Goal: Task Accomplishment & Management: Manage account settings

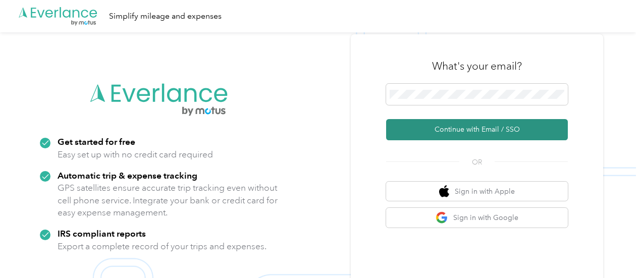
click at [490, 124] on button "Continue with Email / SSO" at bounding box center [477, 129] width 182 height 21
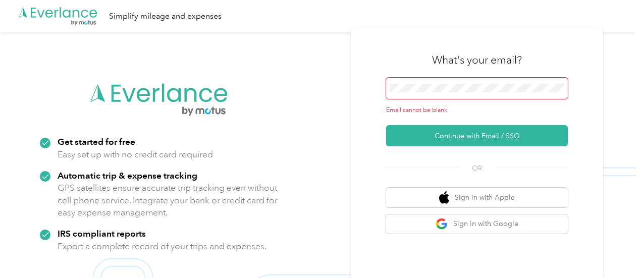
click at [460, 83] on span at bounding box center [477, 88] width 182 height 21
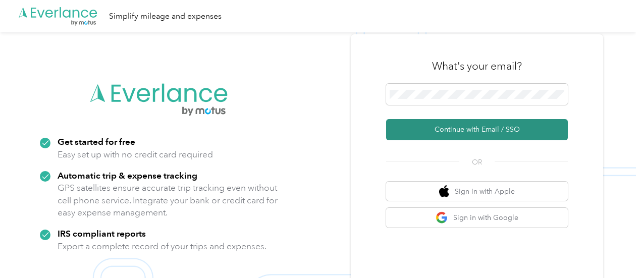
click at [471, 130] on button "Continue with Email / SSO" at bounding box center [477, 129] width 182 height 21
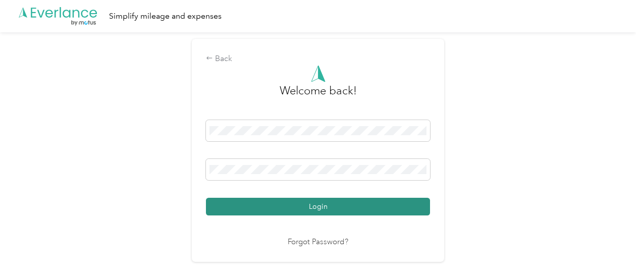
click at [319, 200] on button "Login" at bounding box center [318, 207] width 224 height 18
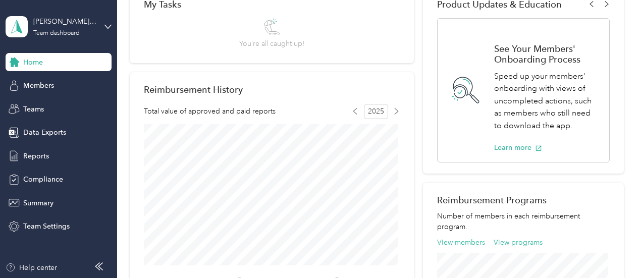
scroll to position [202, 0]
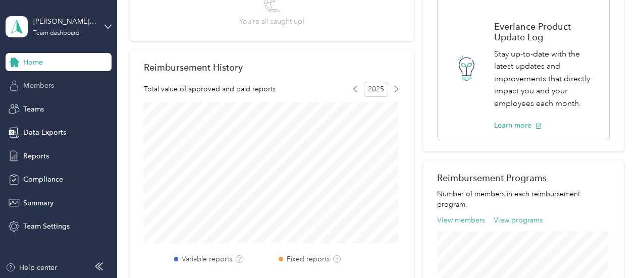
click at [59, 82] on div "Members" at bounding box center [59, 86] width 106 height 18
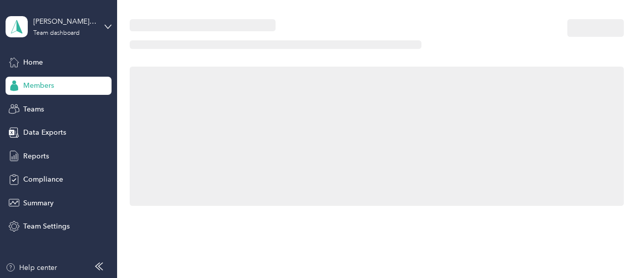
scroll to position [202, 0]
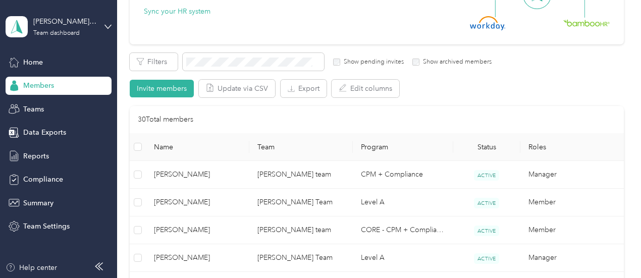
scroll to position [101, 0]
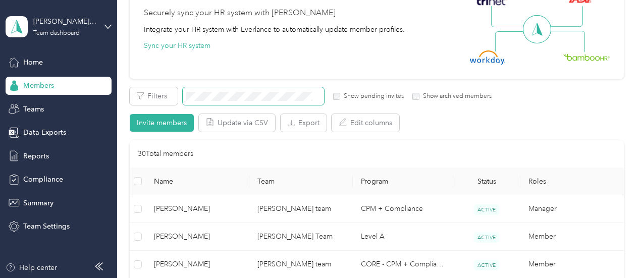
click at [248, 87] on span at bounding box center [253, 96] width 141 height 18
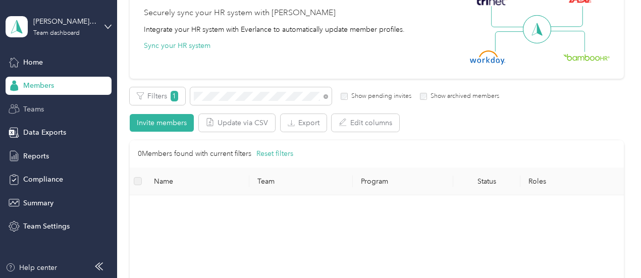
click at [29, 112] on span "Teams" at bounding box center [33, 109] width 21 height 11
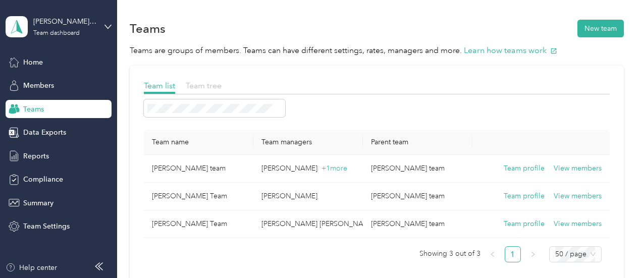
click at [209, 88] on span "Team tree" at bounding box center [204, 86] width 36 height 10
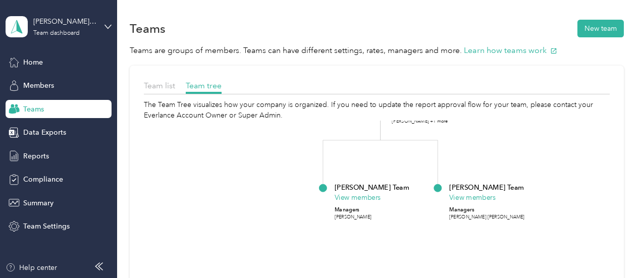
drag, startPoint x: 537, startPoint y: 220, endPoint x: 527, endPoint y: 138, distance: 82.4
click at [527, 138] on icon "[PERSON_NAME] team View members Managers [PERSON_NAME] +1 more [PERSON_NAME] Te…" at bounding box center [377, 246] width 466 height 250
click at [106, 28] on icon at bounding box center [108, 26] width 7 height 7
click at [70, 107] on div "Personal dashboard" at bounding box center [112, 106] width 198 height 18
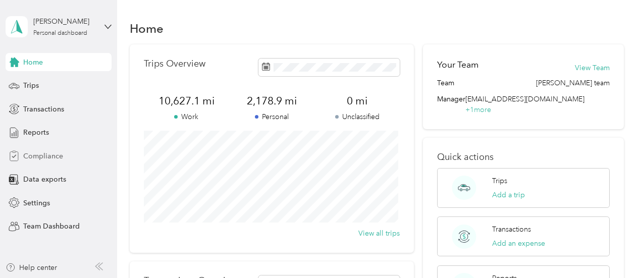
click at [40, 160] on span "Compliance" at bounding box center [43, 156] width 40 height 11
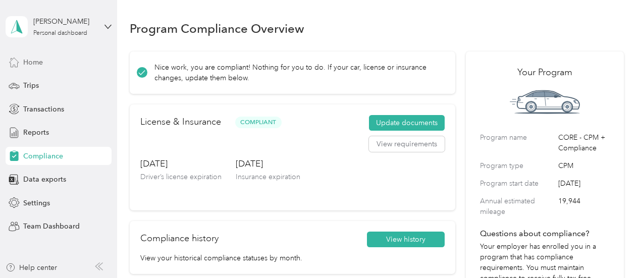
click at [44, 65] on div "Home" at bounding box center [59, 62] width 106 height 18
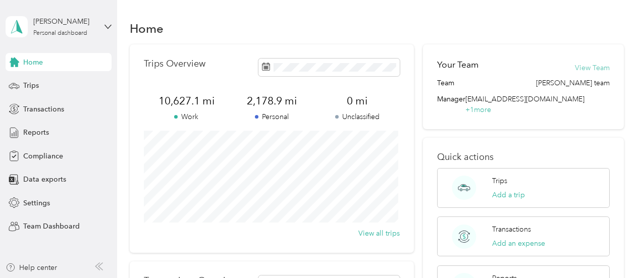
click at [591, 65] on button "View Team" at bounding box center [592, 68] width 35 height 11
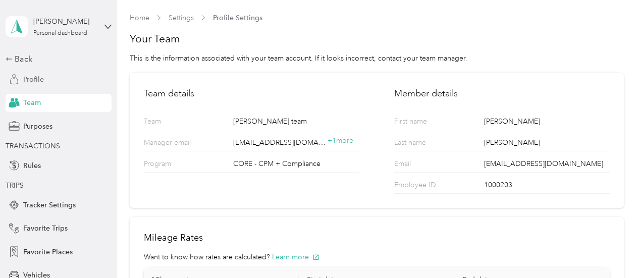
click at [36, 81] on span "Profile" at bounding box center [33, 79] width 21 height 11
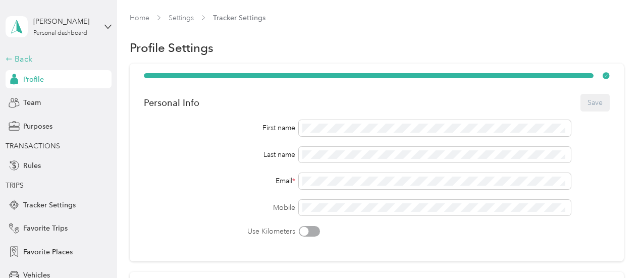
click at [11, 60] on div "Back" at bounding box center [56, 59] width 101 height 12
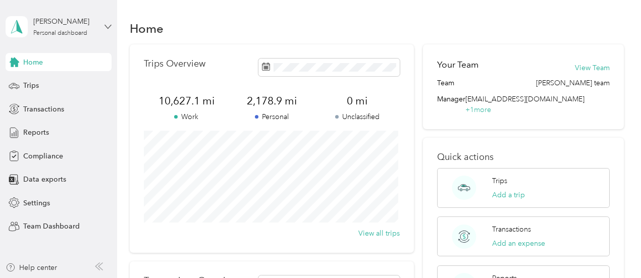
click at [105, 27] on icon at bounding box center [108, 26] width 7 height 7
click at [69, 81] on div "Team dashboard" at bounding box center [112, 79] width 198 height 18
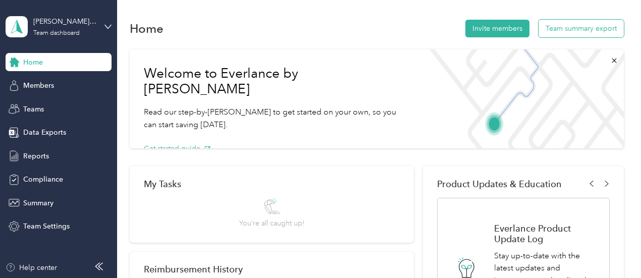
click at [563, 33] on button "Team summary export" at bounding box center [581, 29] width 85 height 18
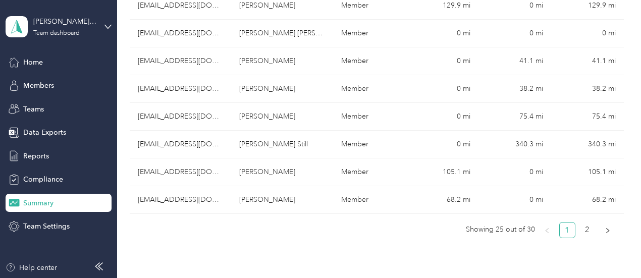
scroll to position [698, 0]
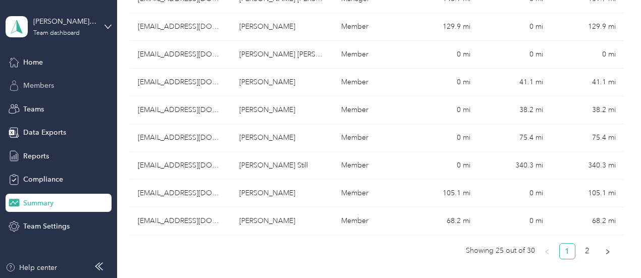
click at [37, 80] on div "Members" at bounding box center [59, 86] width 106 height 18
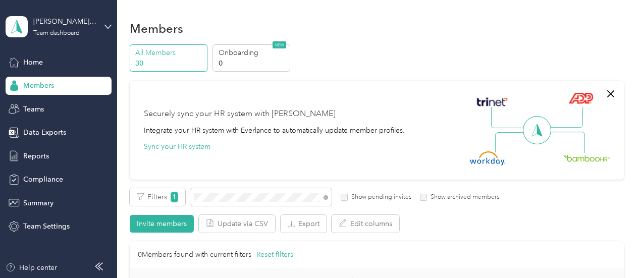
click at [183, 62] on p "30" at bounding box center [169, 63] width 69 height 11
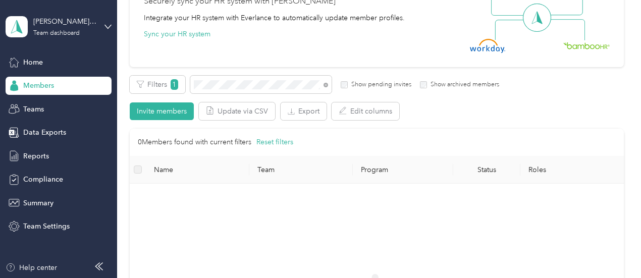
scroll to position [152, 0]
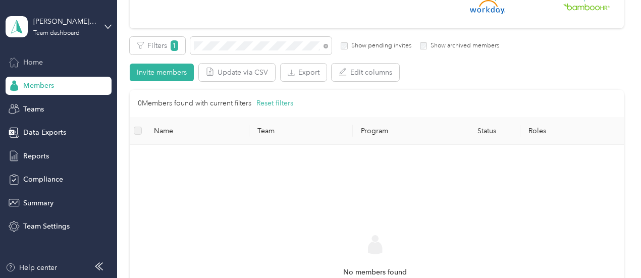
click at [55, 66] on div "Home" at bounding box center [59, 62] width 106 height 18
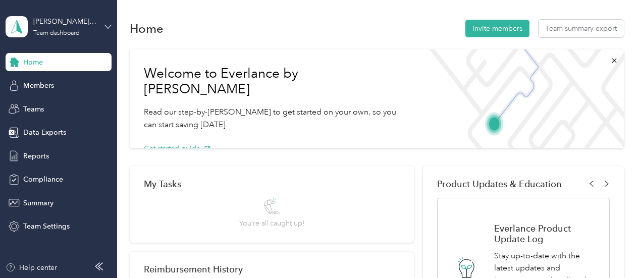
click at [107, 28] on icon at bounding box center [108, 27] width 6 height 4
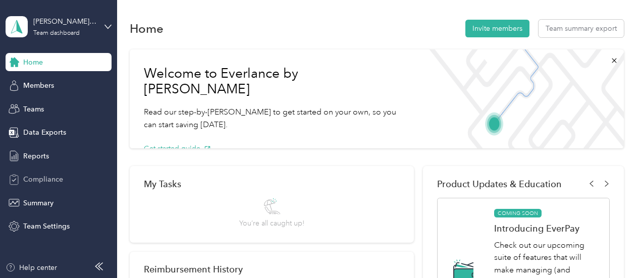
click at [88, 179] on div "Compliance" at bounding box center [59, 180] width 106 height 18
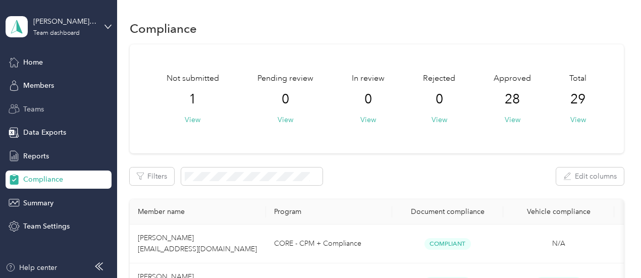
click at [39, 112] on span "Teams" at bounding box center [33, 109] width 21 height 11
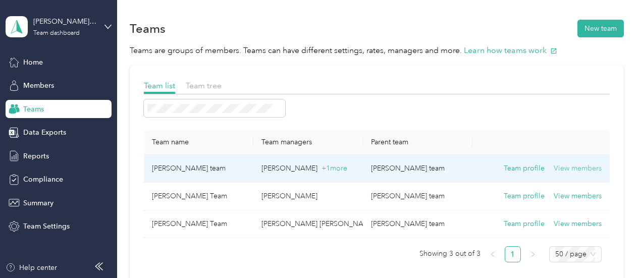
click at [576, 166] on button "View members" at bounding box center [578, 168] width 48 height 11
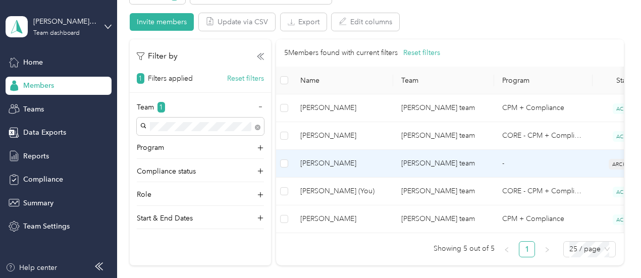
scroll to position [253, 0]
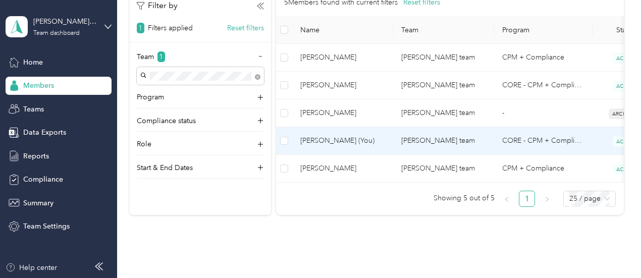
click at [425, 136] on td "[PERSON_NAME] team" at bounding box center [443, 141] width 101 height 28
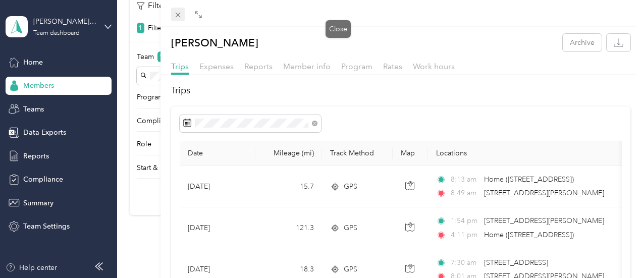
click at [180, 14] on icon at bounding box center [177, 15] width 5 height 5
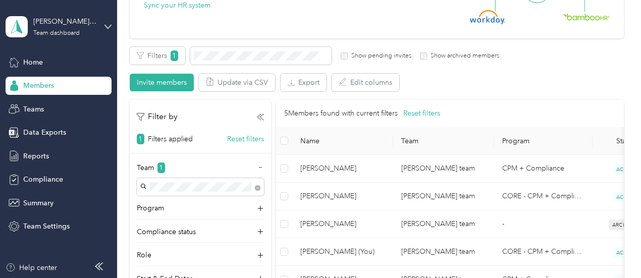
scroll to position [158, 0]
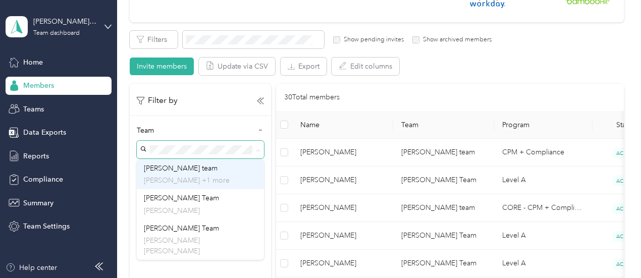
click at [207, 175] on p "[PERSON_NAME] +1 more" at bounding box center [200, 180] width 113 height 11
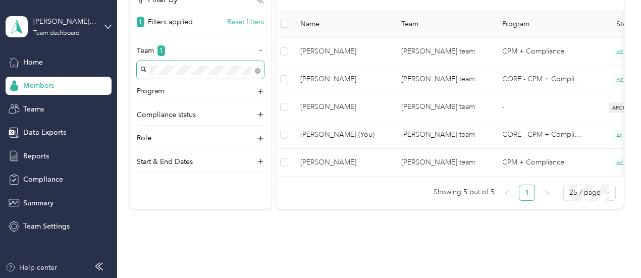
scroll to position [208, 0]
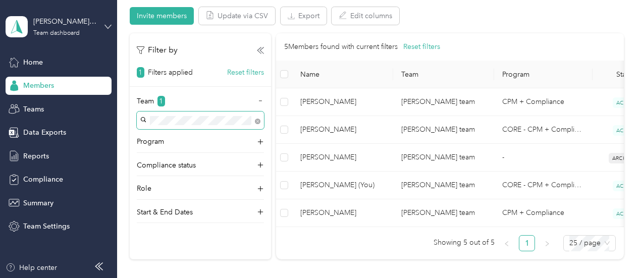
click at [109, 27] on icon at bounding box center [108, 26] width 7 height 7
click at [80, 110] on div "Personal dashboard" at bounding box center [112, 106] width 198 height 18
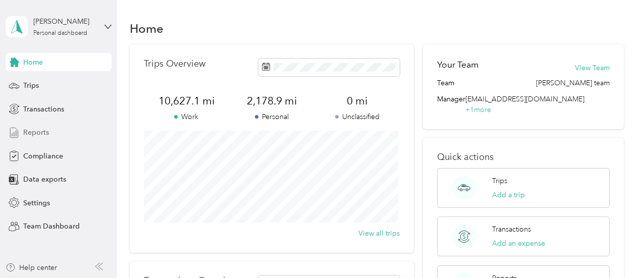
click at [43, 132] on span "Reports" at bounding box center [36, 132] width 26 height 11
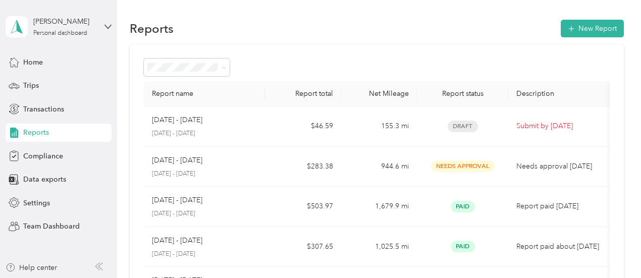
click at [44, 224] on span "Team Dashboard" at bounding box center [51, 226] width 57 height 11
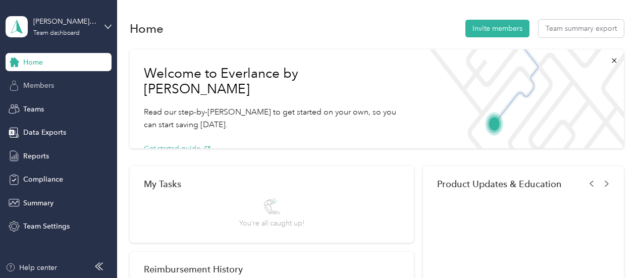
click at [50, 89] on span "Members" at bounding box center [38, 85] width 31 height 11
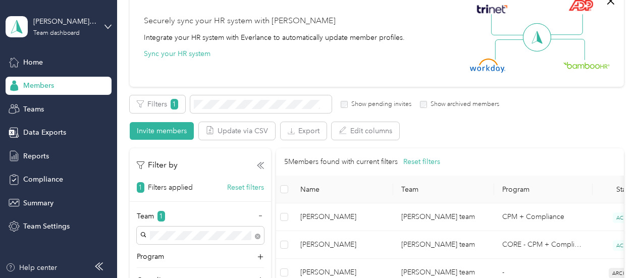
scroll to position [152, 0]
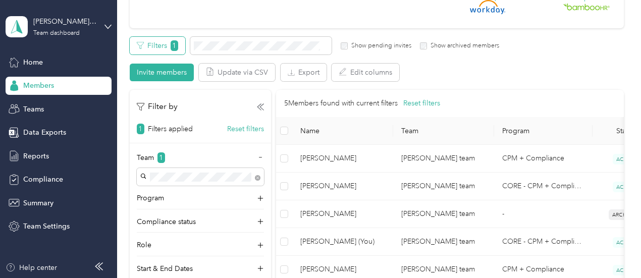
click at [174, 50] on span "1" at bounding box center [175, 45] width 8 height 11
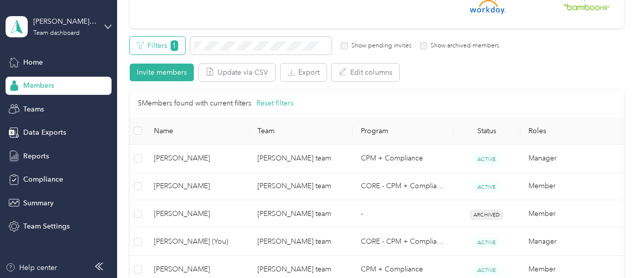
click at [174, 46] on span "1" at bounding box center [175, 45] width 8 height 11
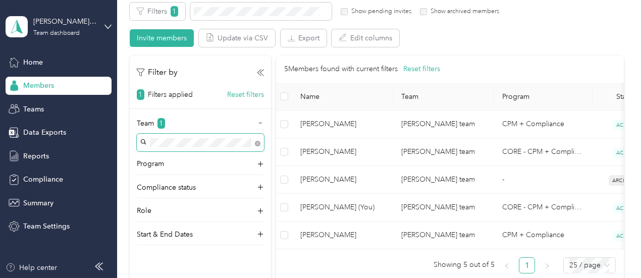
scroll to position [202, 0]
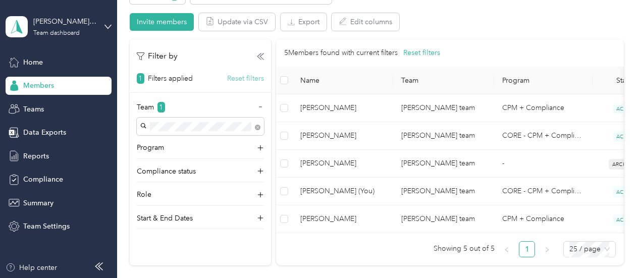
click at [247, 77] on button "Reset filters" at bounding box center [245, 78] width 37 height 11
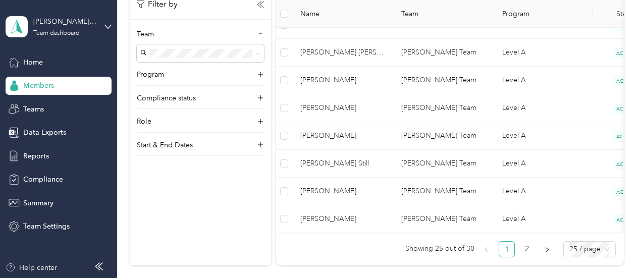
scroll to position [808, 0]
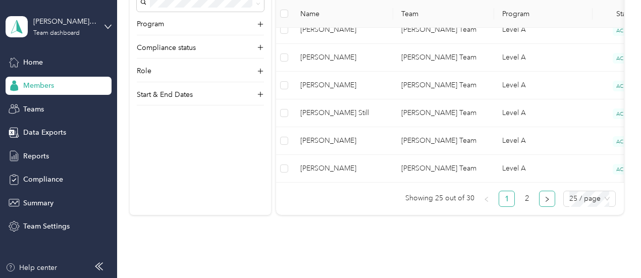
click at [544, 201] on icon "right" at bounding box center [547, 199] width 6 height 6
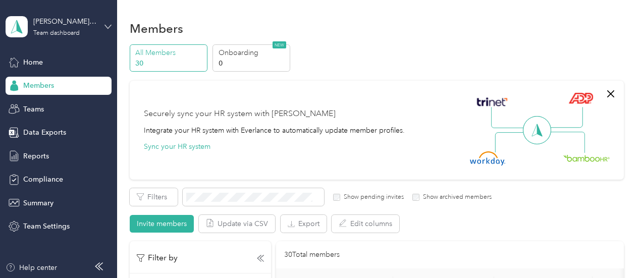
click at [109, 26] on icon at bounding box center [108, 26] width 7 height 7
click at [318, 35] on div "Members" at bounding box center [377, 28] width 494 height 21
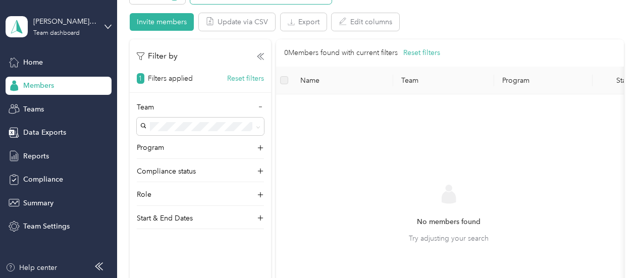
scroll to position [101, 0]
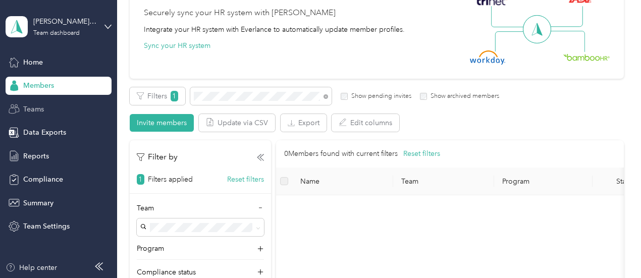
click at [15, 106] on div "Home Members Teams Data Exports Reports Compliance Summary Team Settings" at bounding box center [59, 144] width 106 height 183
click at [37, 108] on span "Teams" at bounding box center [33, 109] width 21 height 11
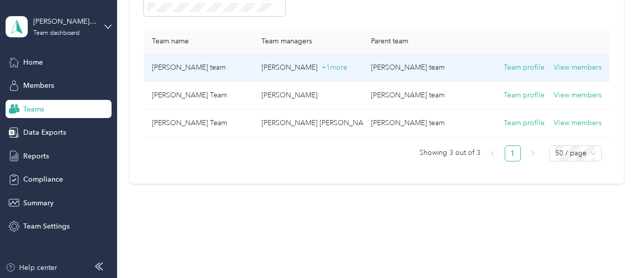
click at [188, 69] on td "[PERSON_NAME] team" at bounding box center [199, 68] width 110 height 28
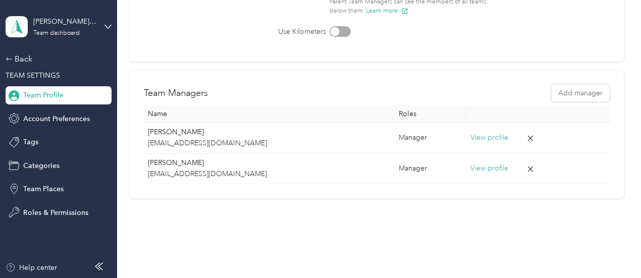
scroll to position [202, 0]
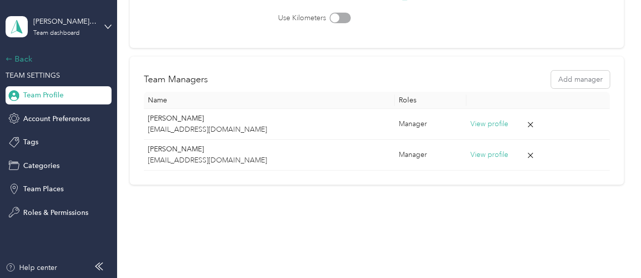
click at [14, 55] on div "Back" at bounding box center [56, 59] width 101 height 12
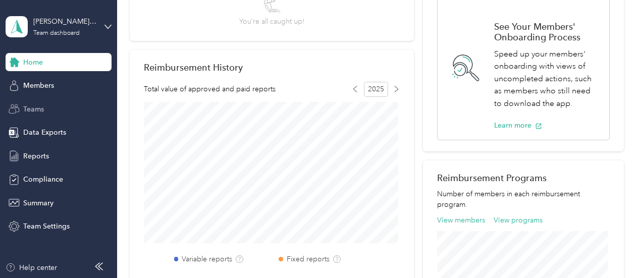
click at [37, 113] on span "Teams" at bounding box center [33, 109] width 21 height 11
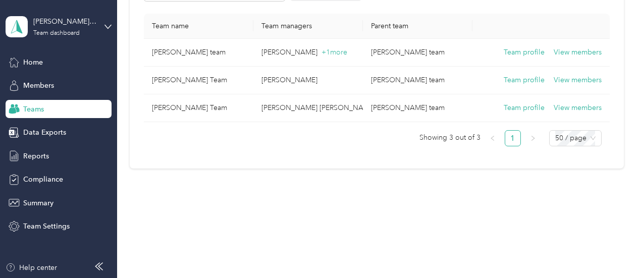
scroll to position [115, 0]
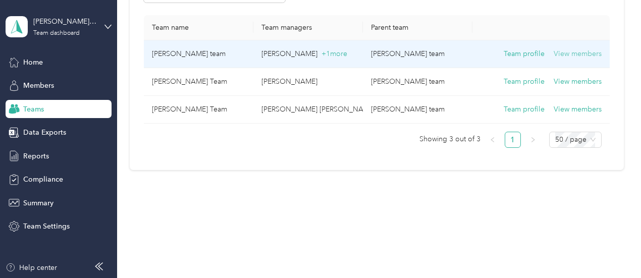
click at [576, 51] on button "View members" at bounding box center [578, 53] width 48 height 11
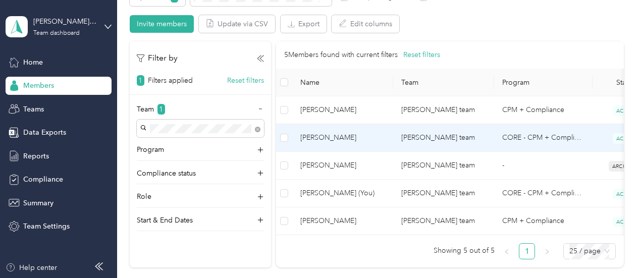
scroll to position [216, 0]
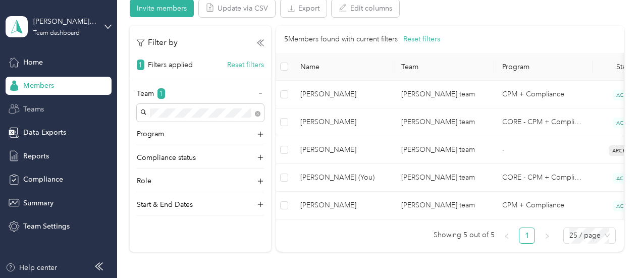
click at [28, 107] on span "Teams" at bounding box center [33, 109] width 21 height 11
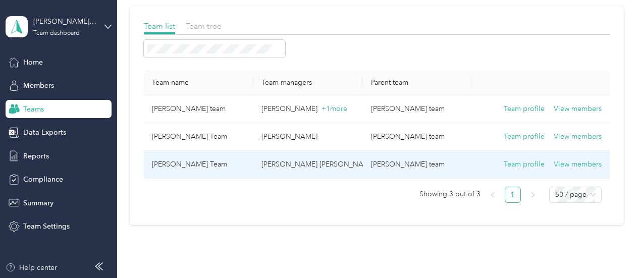
scroll to position [14, 0]
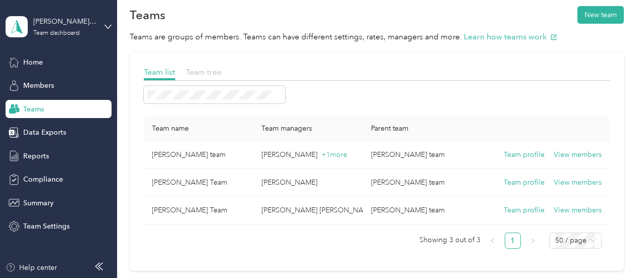
click at [201, 70] on span "Team tree" at bounding box center [204, 72] width 36 height 10
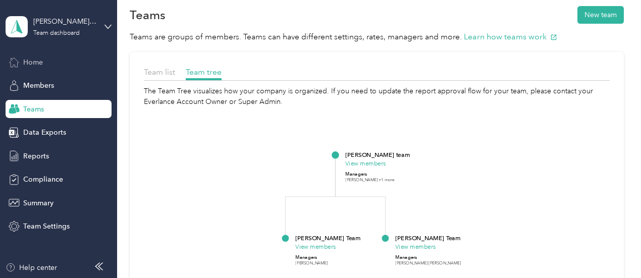
click at [35, 61] on span "Home" at bounding box center [33, 62] width 20 height 11
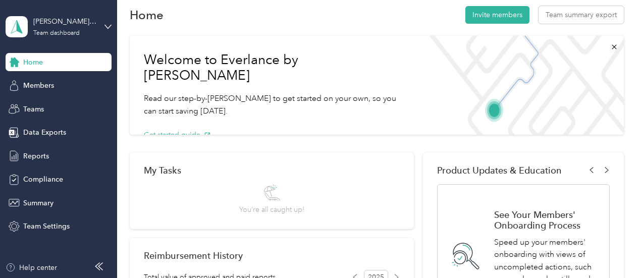
scroll to position [64, 0]
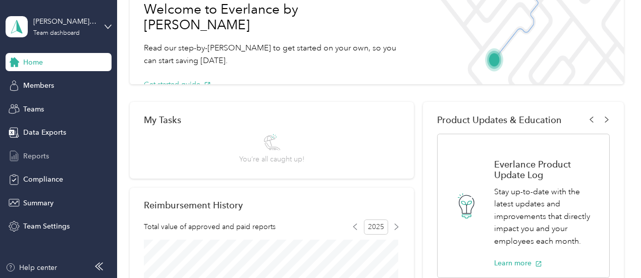
click at [46, 157] on span "Reports" at bounding box center [36, 156] width 26 height 11
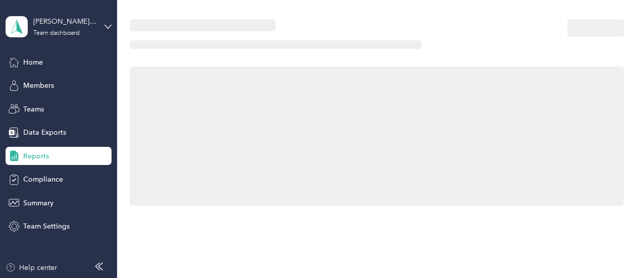
scroll to position [64, 0]
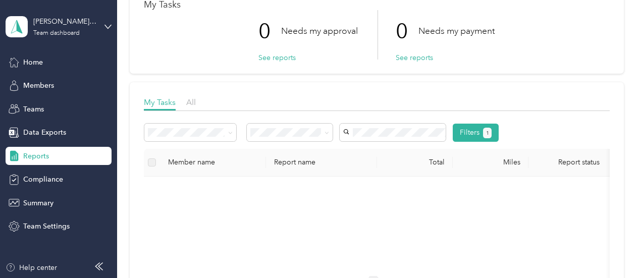
click at [43, 227] on span "Team Settings" at bounding box center [46, 226] width 46 height 11
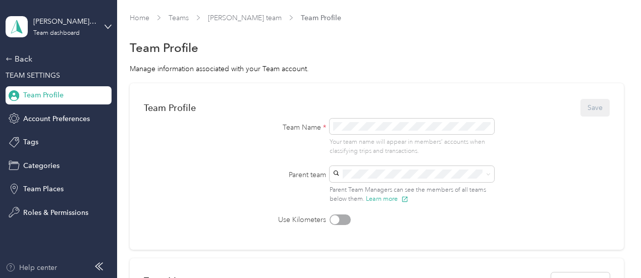
click at [51, 271] on div "Help center" at bounding box center [32, 268] width 52 height 11
click at [49, 209] on span "Roles & Permissions" at bounding box center [55, 213] width 65 height 11
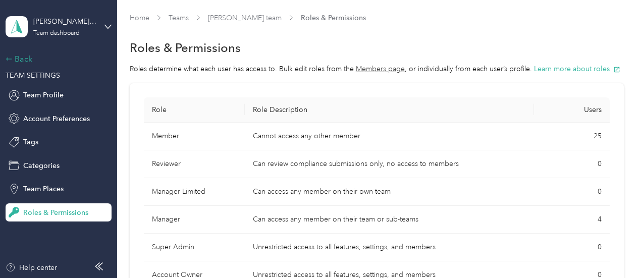
click at [26, 56] on div "Back" at bounding box center [56, 59] width 101 height 12
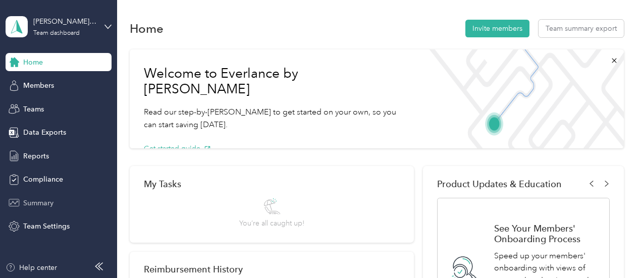
click at [56, 202] on div "Summary" at bounding box center [59, 203] width 106 height 18
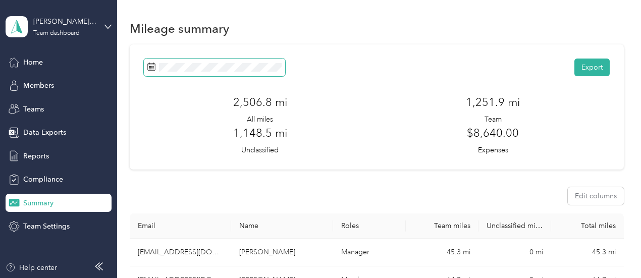
click at [264, 73] on span at bounding box center [214, 68] width 141 height 18
click at [217, 72] on span at bounding box center [214, 68] width 141 height 18
click at [366, 87] on div "Export 2,506.8 mi All miles 1,251.9 mi Team 1,148.5 mi Unclassified $8,640.00 E…" at bounding box center [377, 107] width 466 height 97
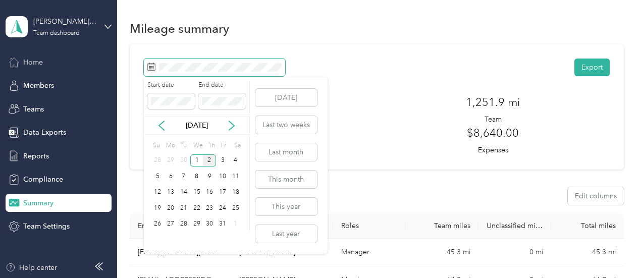
click at [84, 64] on section "[PERSON_NAME] team Team dashboard Home Members Teams Data Exports Reports Compl…" at bounding box center [318, 139] width 636 height 278
click at [161, 127] on icon at bounding box center [161, 125] width 5 height 9
click at [161, 124] on icon at bounding box center [161, 125] width 5 height 9
click at [217, 163] on div "1" at bounding box center [222, 161] width 13 height 13
click at [233, 123] on icon at bounding box center [232, 126] width 10 height 10
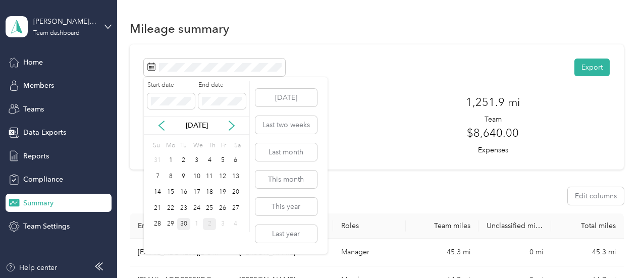
click at [180, 223] on div "30" at bounding box center [183, 224] width 13 height 13
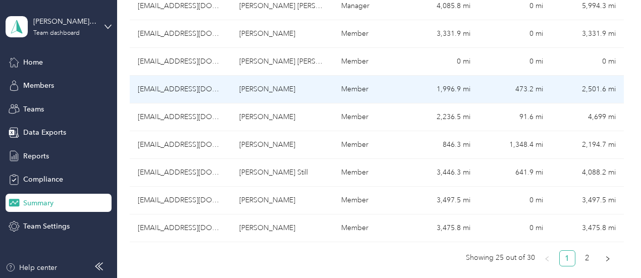
scroll to position [707, 0]
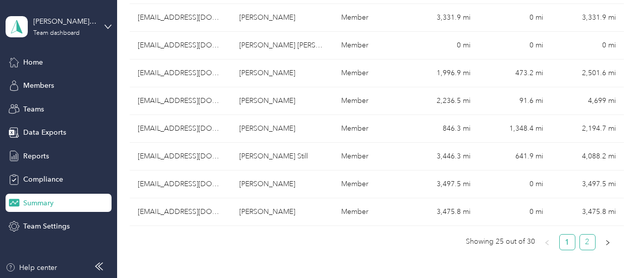
click at [584, 235] on link "2" at bounding box center [587, 242] width 15 height 15
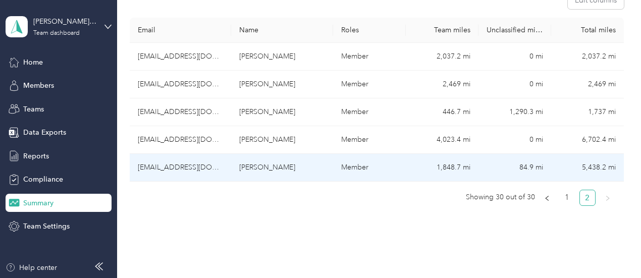
scroll to position [95, 0]
